Goal: Task Accomplishment & Management: Manage account settings

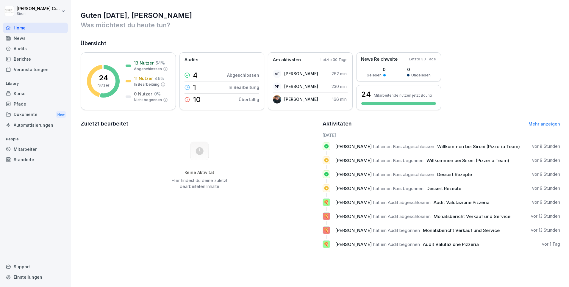
click at [23, 47] on div "Audits" at bounding box center [35, 48] width 65 height 10
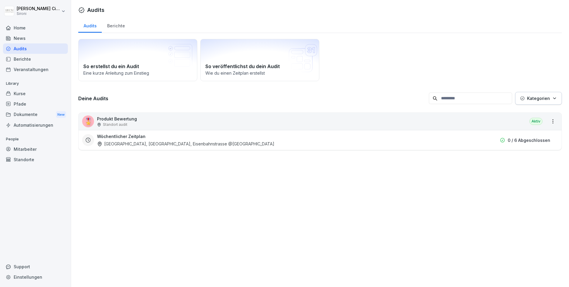
click at [19, 60] on div "Berichte" at bounding box center [35, 59] width 65 height 10
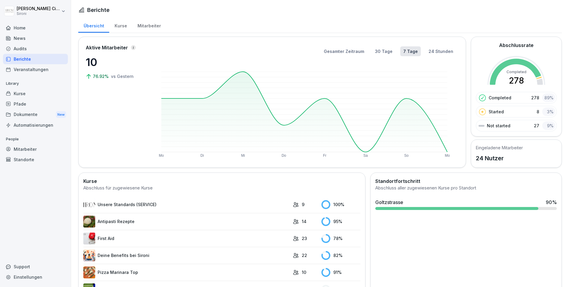
click at [23, 48] on div "Audits" at bounding box center [35, 48] width 65 height 10
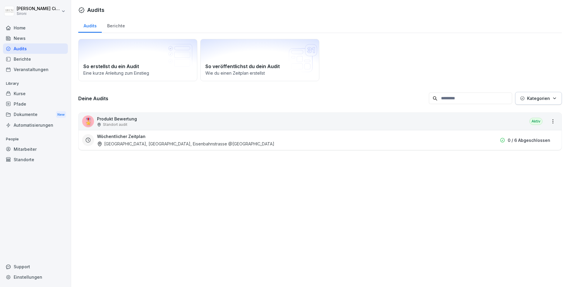
click at [117, 26] on div "Berichte" at bounding box center [116, 25] width 28 height 15
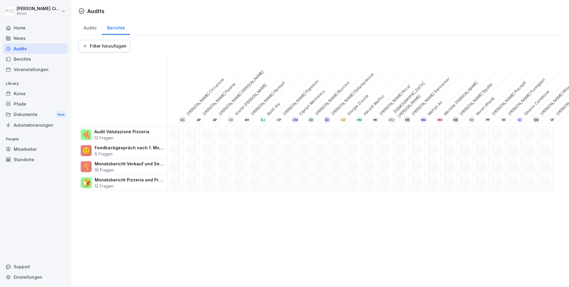
click at [93, 27] on div "Audits" at bounding box center [90, 27] width 24 height 15
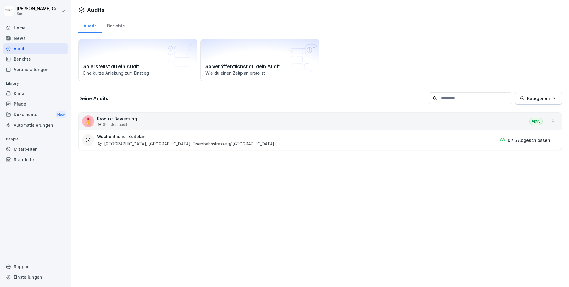
click at [23, 96] on div "Kurse" at bounding box center [35, 93] width 65 height 10
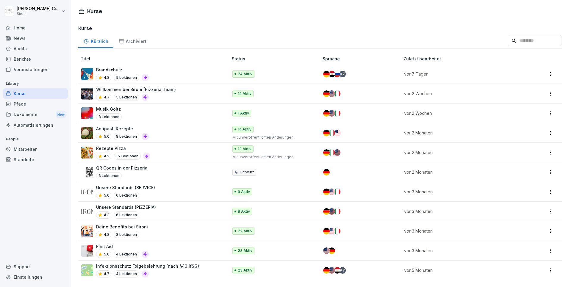
click at [17, 49] on div "Audits" at bounding box center [35, 48] width 65 height 10
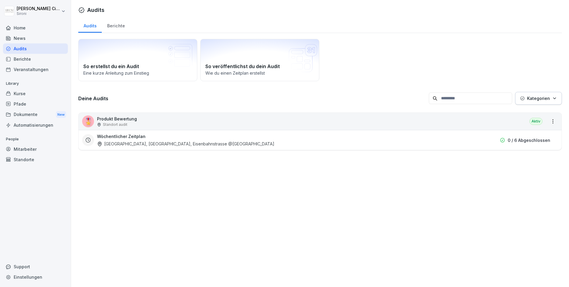
click at [118, 24] on div "Berichte" at bounding box center [116, 25] width 28 height 15
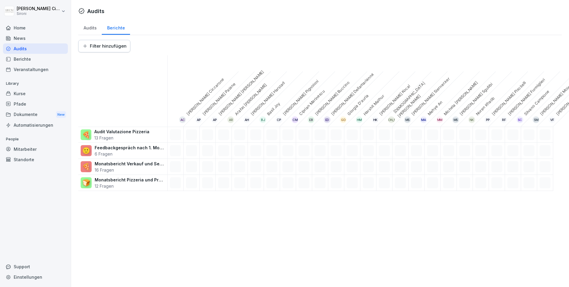
click at [93, 28] on div "Audits" at bounding box center [90, 27] width 24 height 15
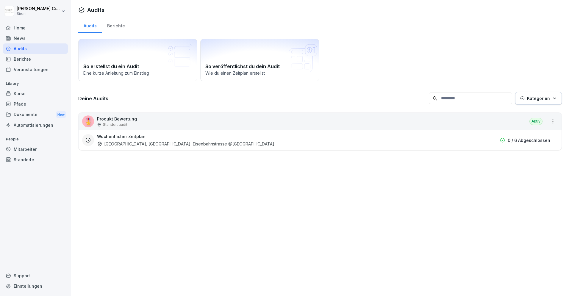
click at [119, 145] on div "Goltzstrasse, Gleimstrasse, Eisenbahnstrasse @Markthalle Neun" at bounding box center [185, 144] width 177 height 6
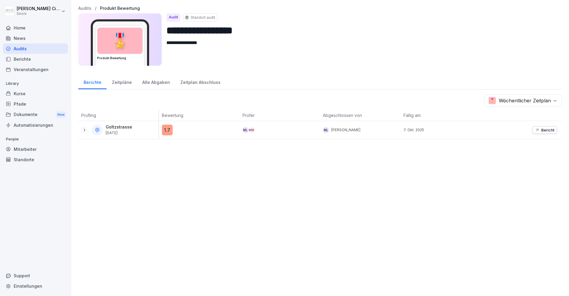
click at [116, 126] on p "Goltzstrasse" at bounding box center [119, 127] width 26 height 5
click at [539, 129] on icon "button" at bounding box center [537, 130] width 5 height 5
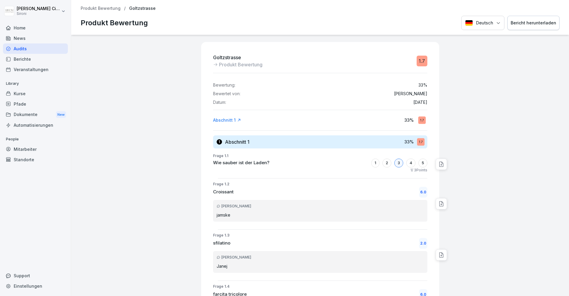
click at [19, 60] on div "Berichte" at bounding box center [35, 59] width 65 height 10
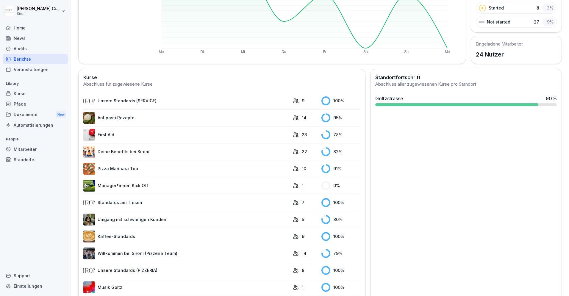
scroll to position [105, 0]
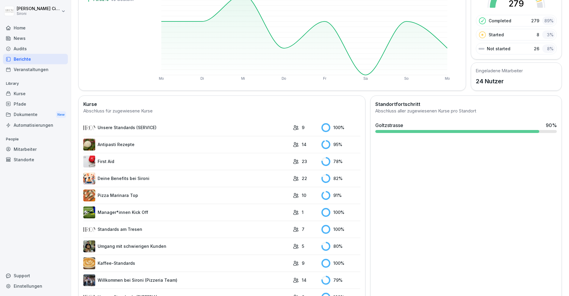
scroll to position [78, 0]
click at [139, 213] on link "Manager*innen Kick Off" at bounding box center [186, 212] width 207 height 12
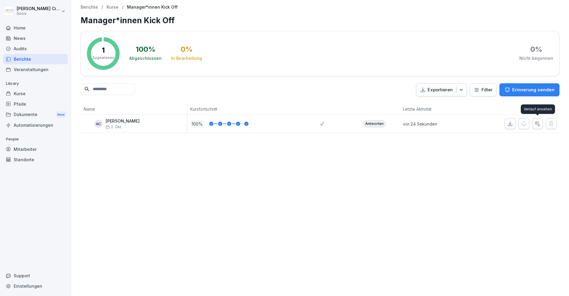
click at [539, 126] on icon "button" at bounding box center [538, 124] width 6 height 6
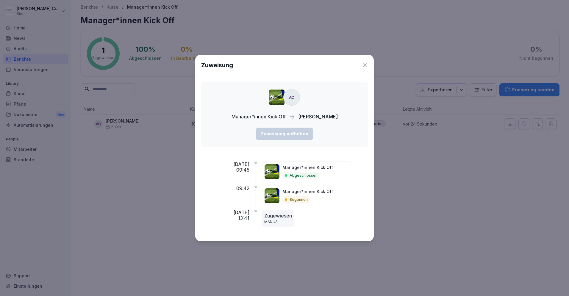
click at [366, 66] on icon at bounding box center [365, 65] width 6 height 6
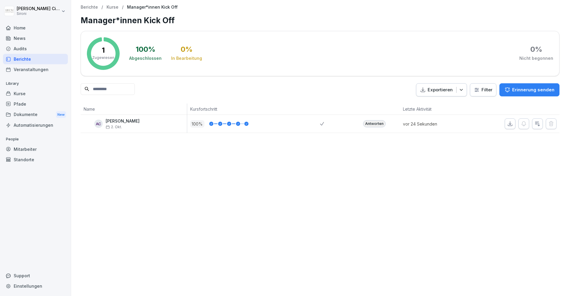
click at [20, 104] on div "Pfade" at bounding box center [35, 104] width 65 height 10
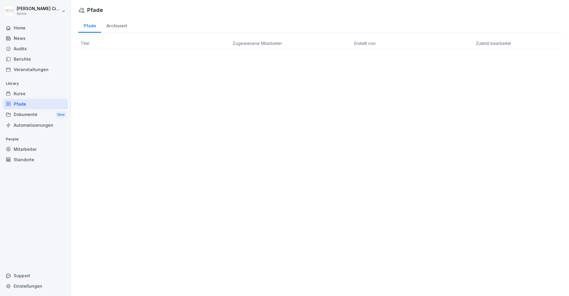
click at [123, 24] on div "Archiviert" at bounding box center [116, 25] width 31 height 15
click at [90, 26] on div "Pfade" at bounding box center [89, 25] width 23 height 15
click at [23, 93] on div "Kurse" at bounding box center [35, 93] width 65 height 10
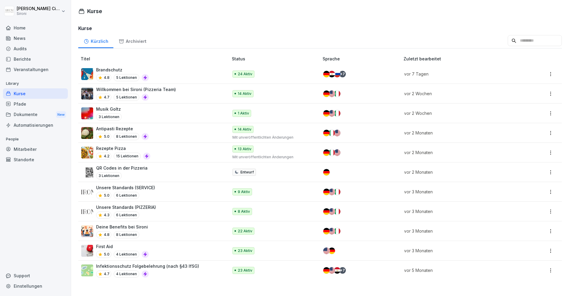
click at [19, 25] on div "Home" at bounding box center [35, 28] width 65 height 10
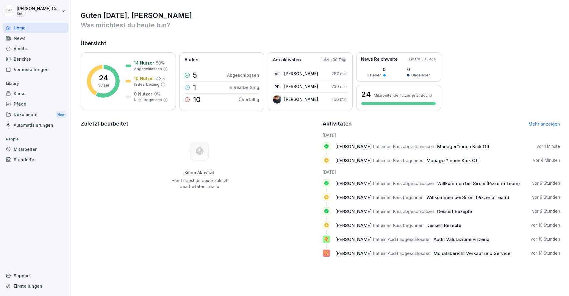
click at [36, 39] on div "News" at bounding box center [35, 38] width 65 height 10
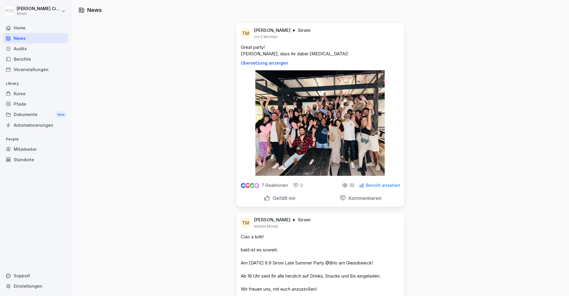
click at [32, 27] on div "Home" at bounding box center [35, 28] width 65 height 10
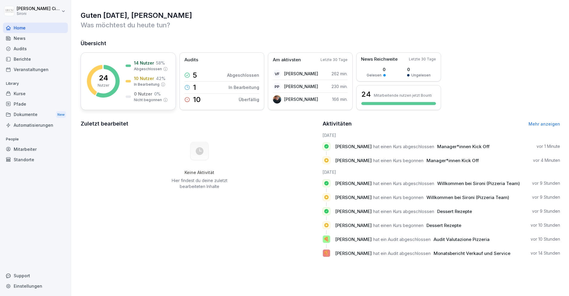
click at [141, 71] on p "Abgeschlossen" at bounding box center [148, 68] width 28 height 5
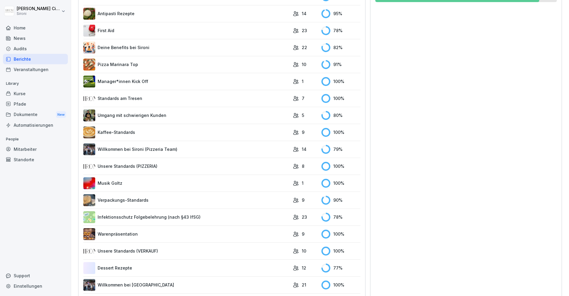
scroll to position [208, 0]
click at [132, 184] on link "Musik Goltz" at bounding box center [186, 183] width 207 height 12
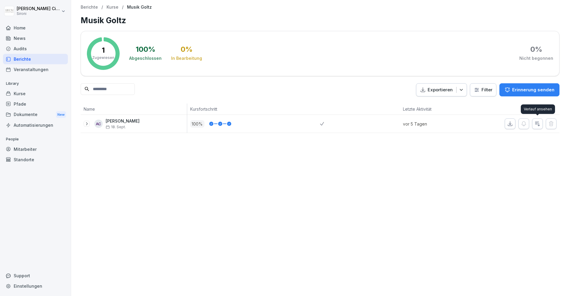
click at [542, 124] on button "button" at bounding box center [537, 123] width 11 height 11
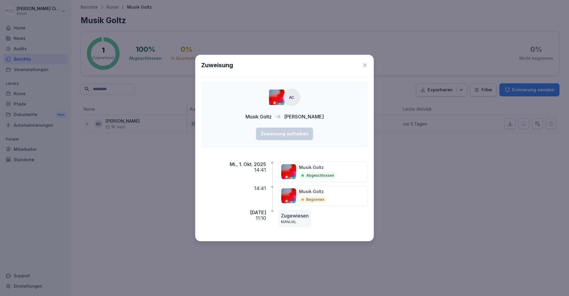
click at [366, 65] on icon at bounding box center [365, 65] width 6 height 6
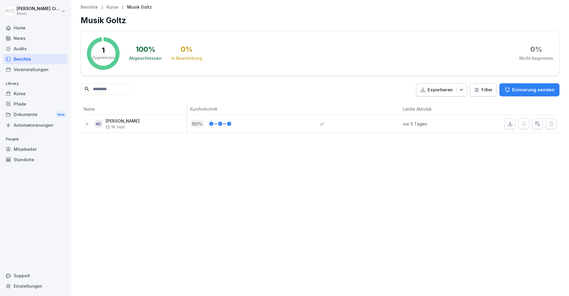
click at [25, 49] on div "Audits" at bounding box center [35, 48] width 65 height 10
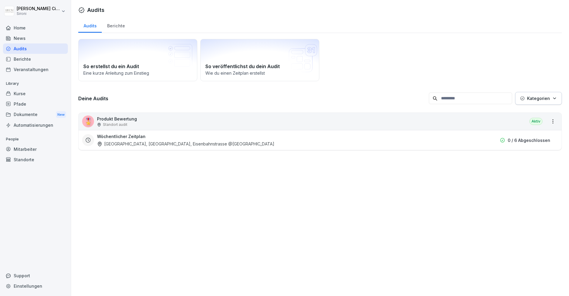
click at [115, 24] on div "Berichte" at bounding box center [116, 25] width 28 height 15
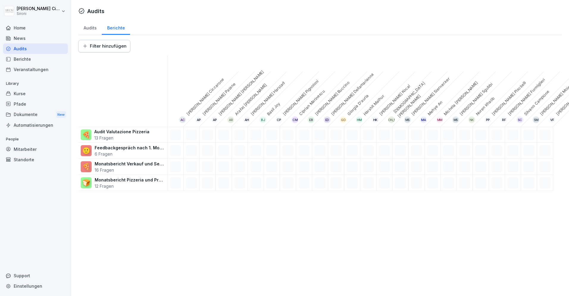
click at [88, 26] on div "Audits" at bounding box center [90, 27] width 24 height 15
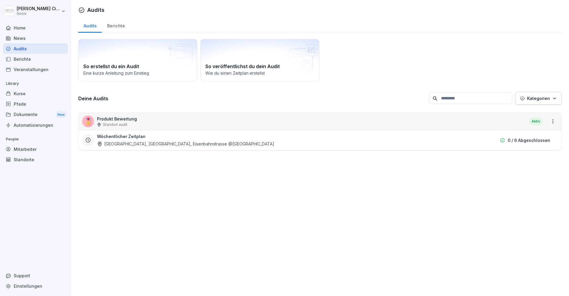
click at [20, 93] on div "Kurse" at bounding box center [35, 93] width 65 height 10
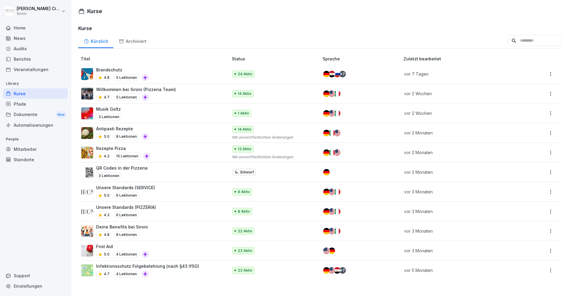
click at [153, 69] on div "Brandschutz 4.8 5 Lektionen" at bounding box center [151, 74] width 141 height 15
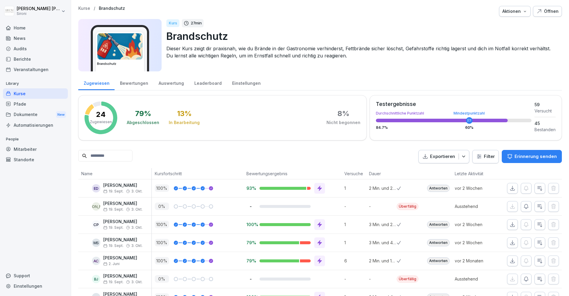
click at [24, 93] on div "Kurse" at bounding box center [35, 93] width 65 height 10
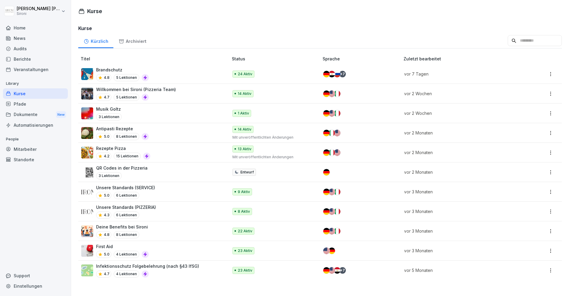
click at [126, 187] on p "Unsere Standards (SERVICE)" at bounding box center [125, 188] width 59 height 6
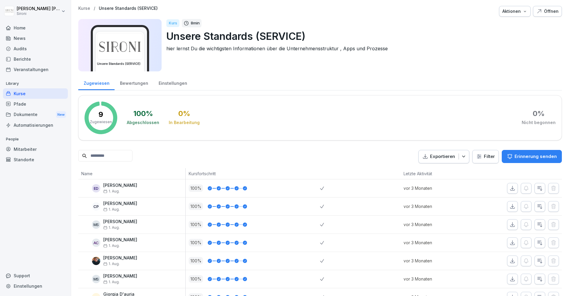
click at [30, 93] on div "Kurse" at bounding box center [35, 93] width 65 height 10
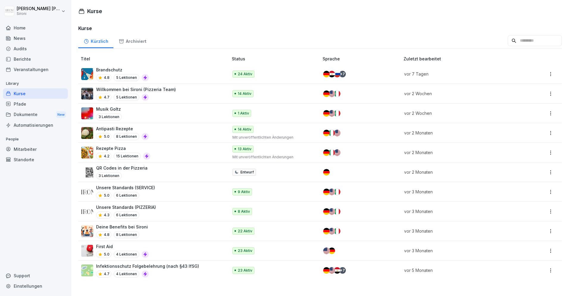
click at [125, 151] on p "Rezepte Pizza" at bounding box center [123, 148] width 54 height 6
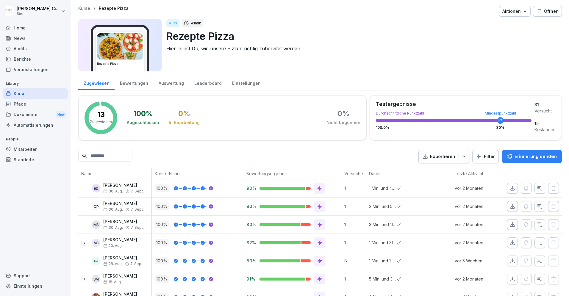
click at [23, 149] on div "Mitarbeiter" at bounding box center [35, 149] width 65 height 10
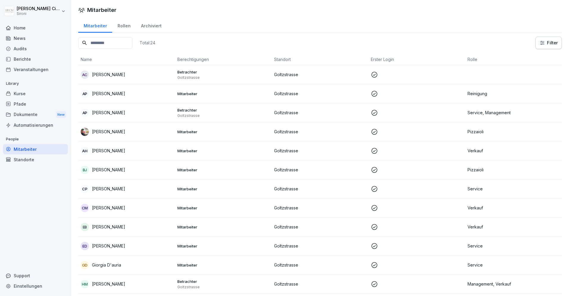
click at [122, 25] on div "Rollen" at bounding box center [124, 25] width 24 height 15
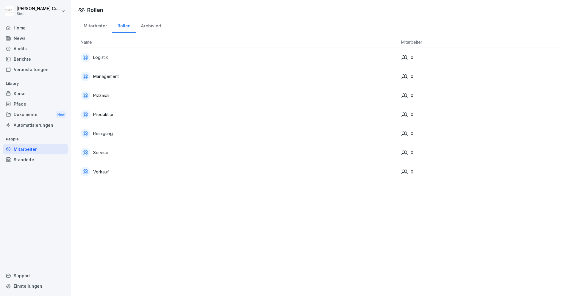
click at [93, 25] on div "Mitarbeiter" at bounding box center [95, 25] width 34 height 15
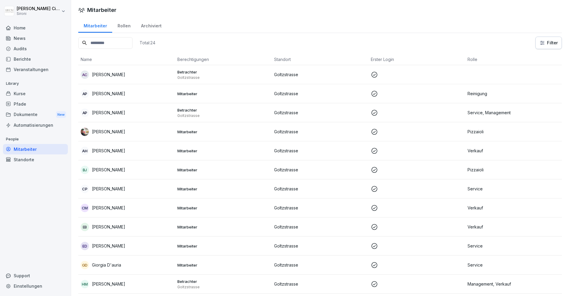
click at [105, 134] on p "[PERSON_NAME]" at bounding box center [108, 132] width 33 height 6
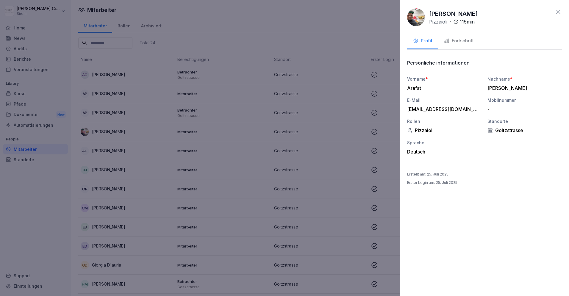
click at [473, 40] on div "Fortschritt" at bounding box center [459, 41] width 30 height 7
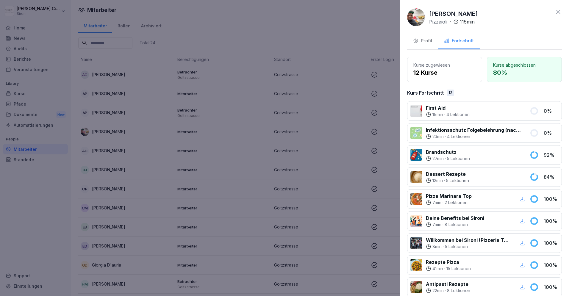
click at [559, 11] on icon at bounding box center [558, 12] width 4 height 4
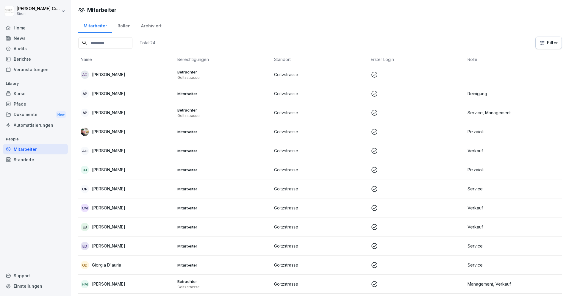
click at [105, 187] on p "[PERSON_NAME]" at bounding box center [108, 189] width 33 height 6
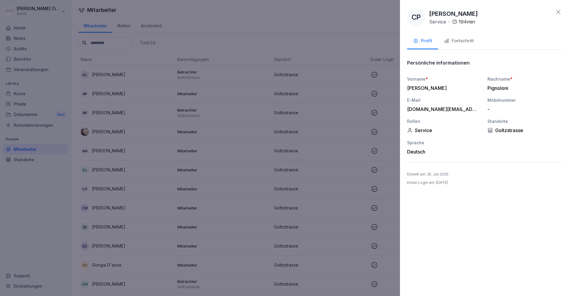
click at [464, 40] on div "Fortschritt" at bounding box center [459, 41] width 30 height 7
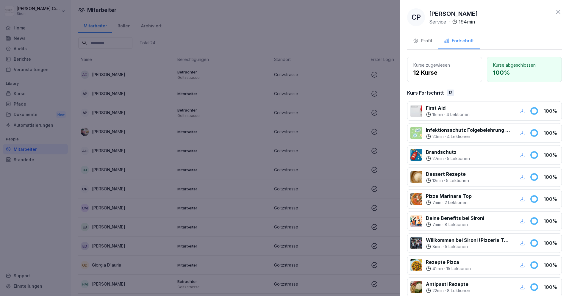
click at [559, 12] on icon at bounding box center [558, 11] width 7 height 7
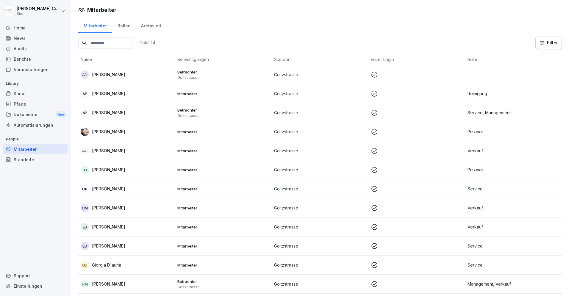
click at [99, 132] on p "[PERSON_NAME]" at bounding box center [108, 132] width 33 height 6
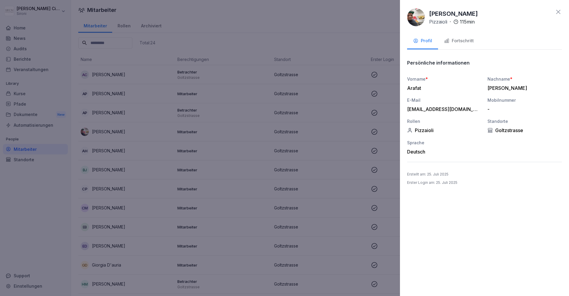
click at [467, 39] on div "Fortschritt" at bounding box center [459, 41] width 30 height 7
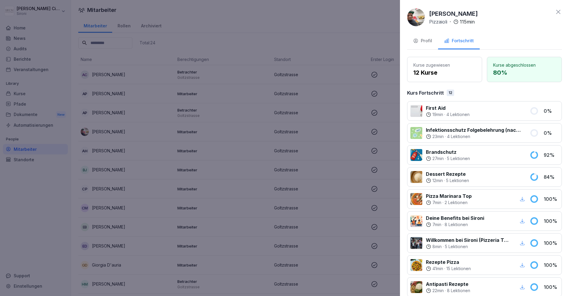
click at [559, 11] on icon at bounding box center [558, 12] width 4 height 4
